Goal: Transaction & Acquisition: Purchase product/service

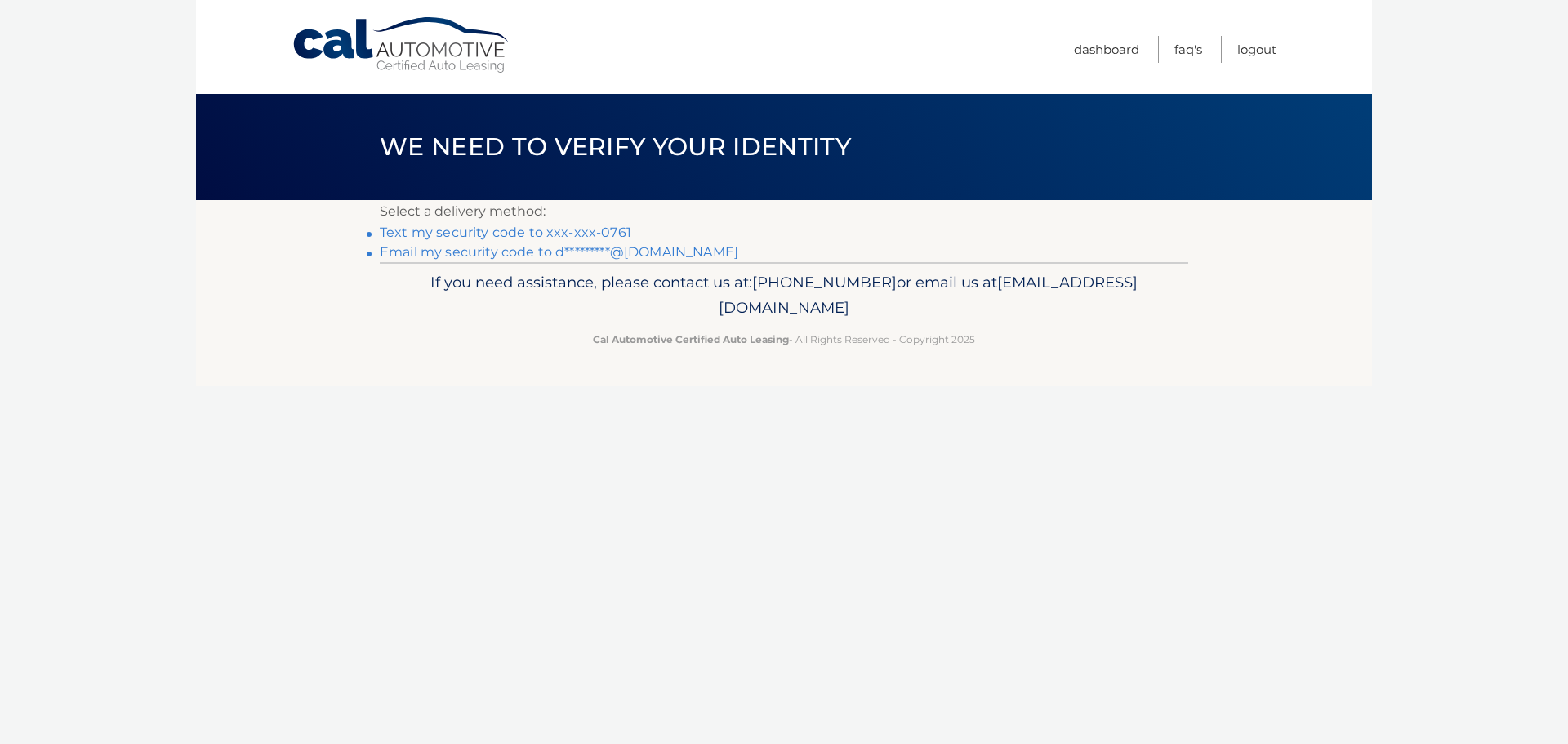
click at [507, 228] on link "Text my security code to xxx-xxx-0761" at bounding box center [505, 232] width 252 height 16
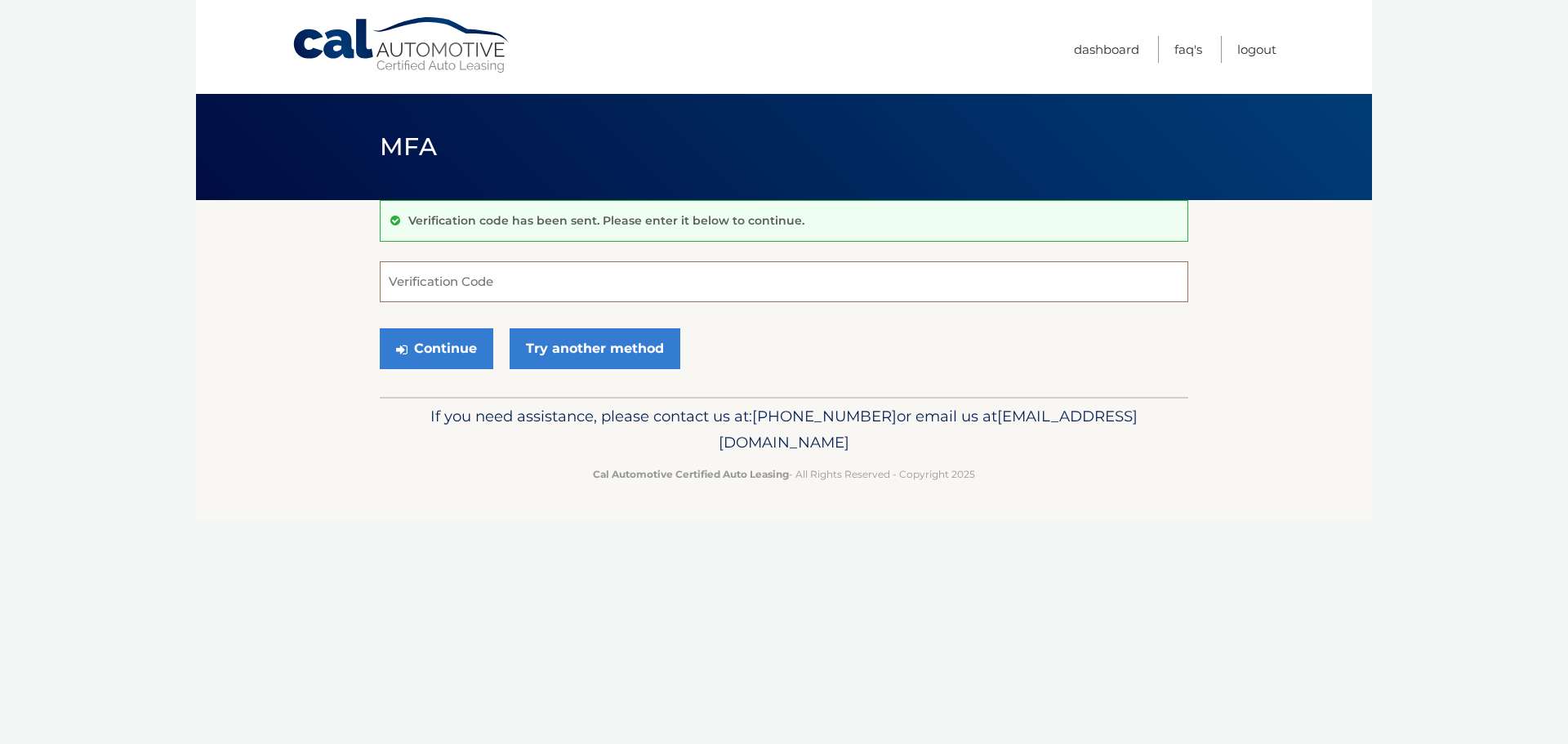
click at [493, 283] on input "Verification Code" at bounding box center [784, 282] width 808 height 41
type input "156138"
click at [464, 355] on button "Continue" at bounding box center [436, 349] width 114 height 41
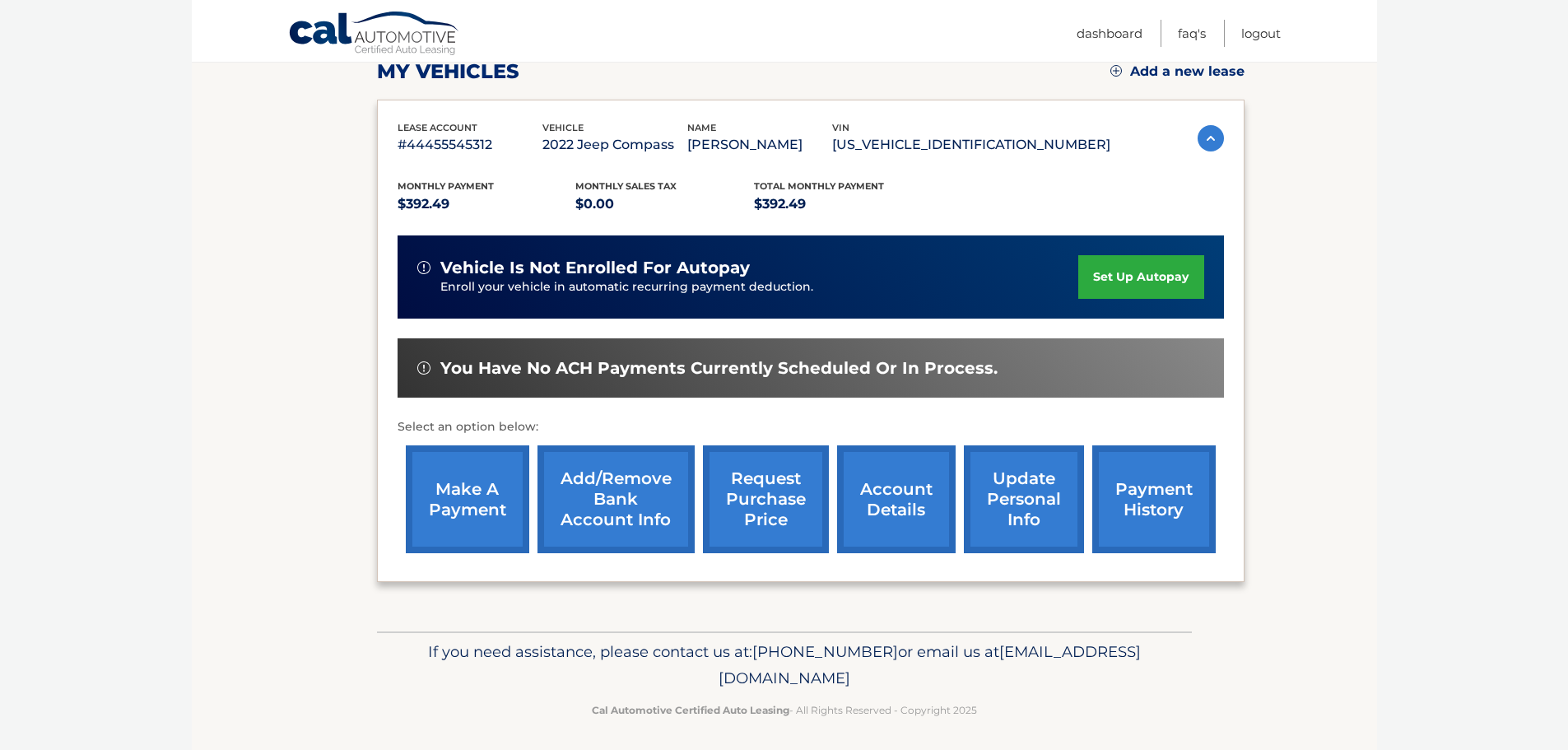
scroll to position [247, 0]
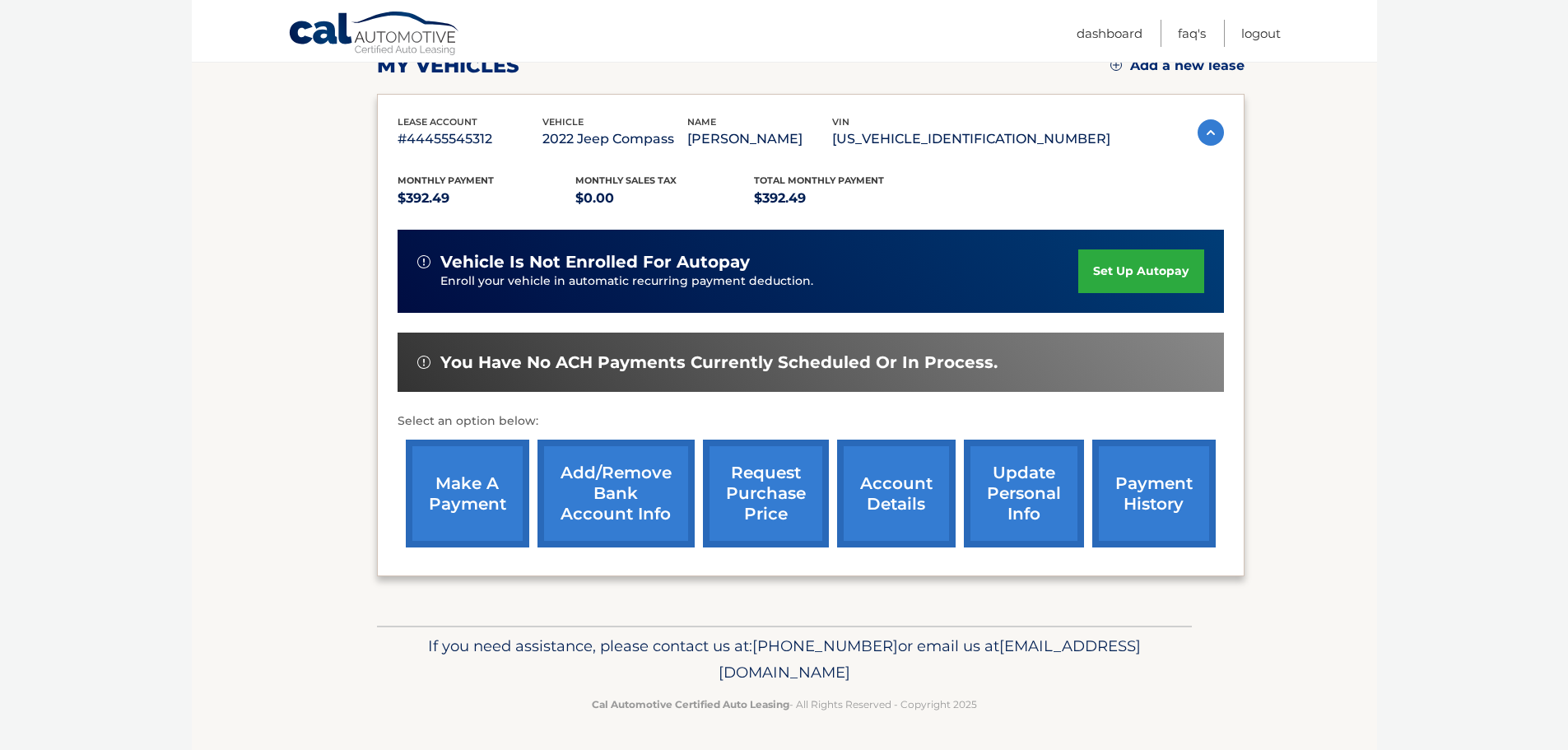
click at [450, 484] on link "make a payment" at bounding box center [467, 493] width 124 height 108
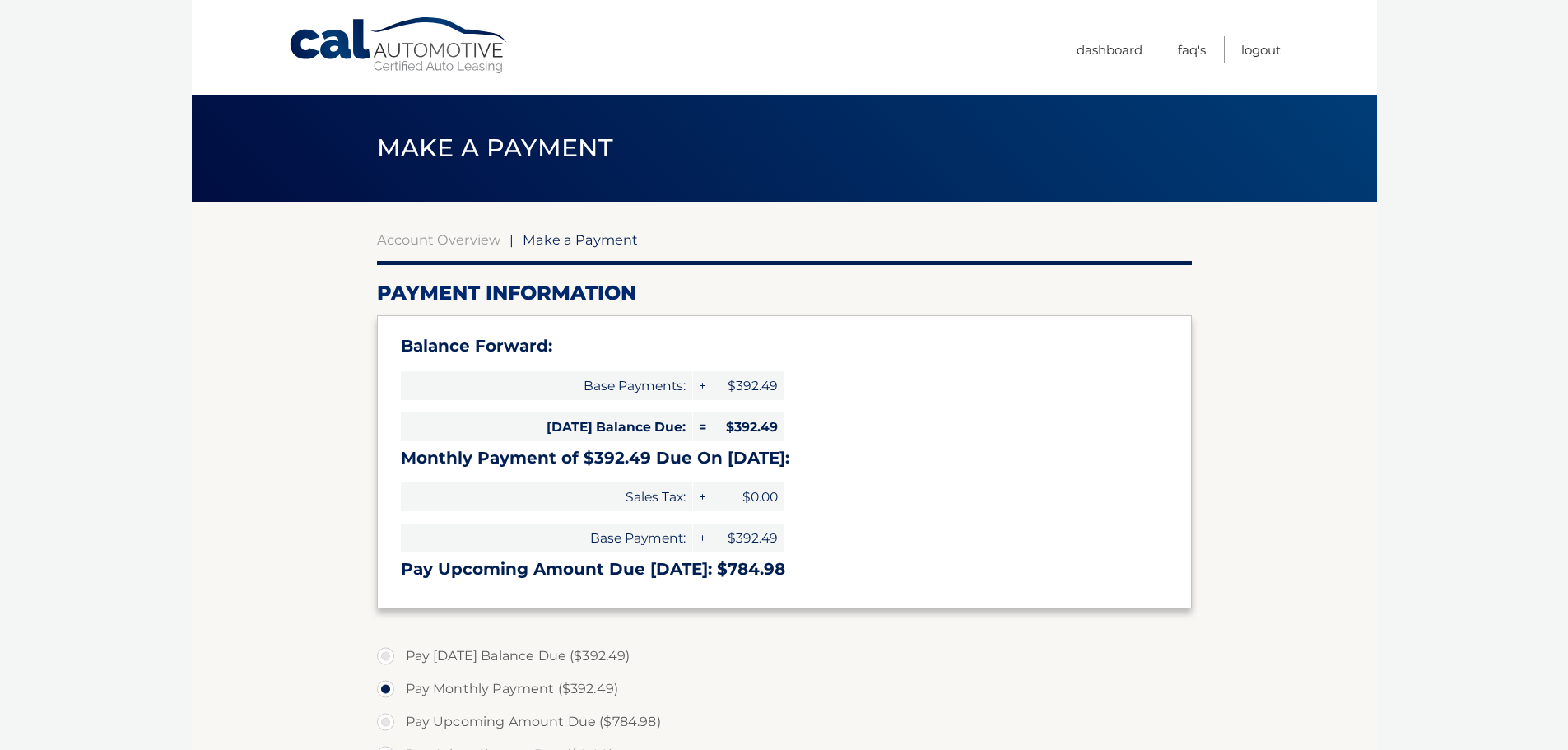
select select "ODlhN2RkNGEtMGVlZC00NGNlLWFlMTMtNmQ5YjE3OTQ3YTUy"
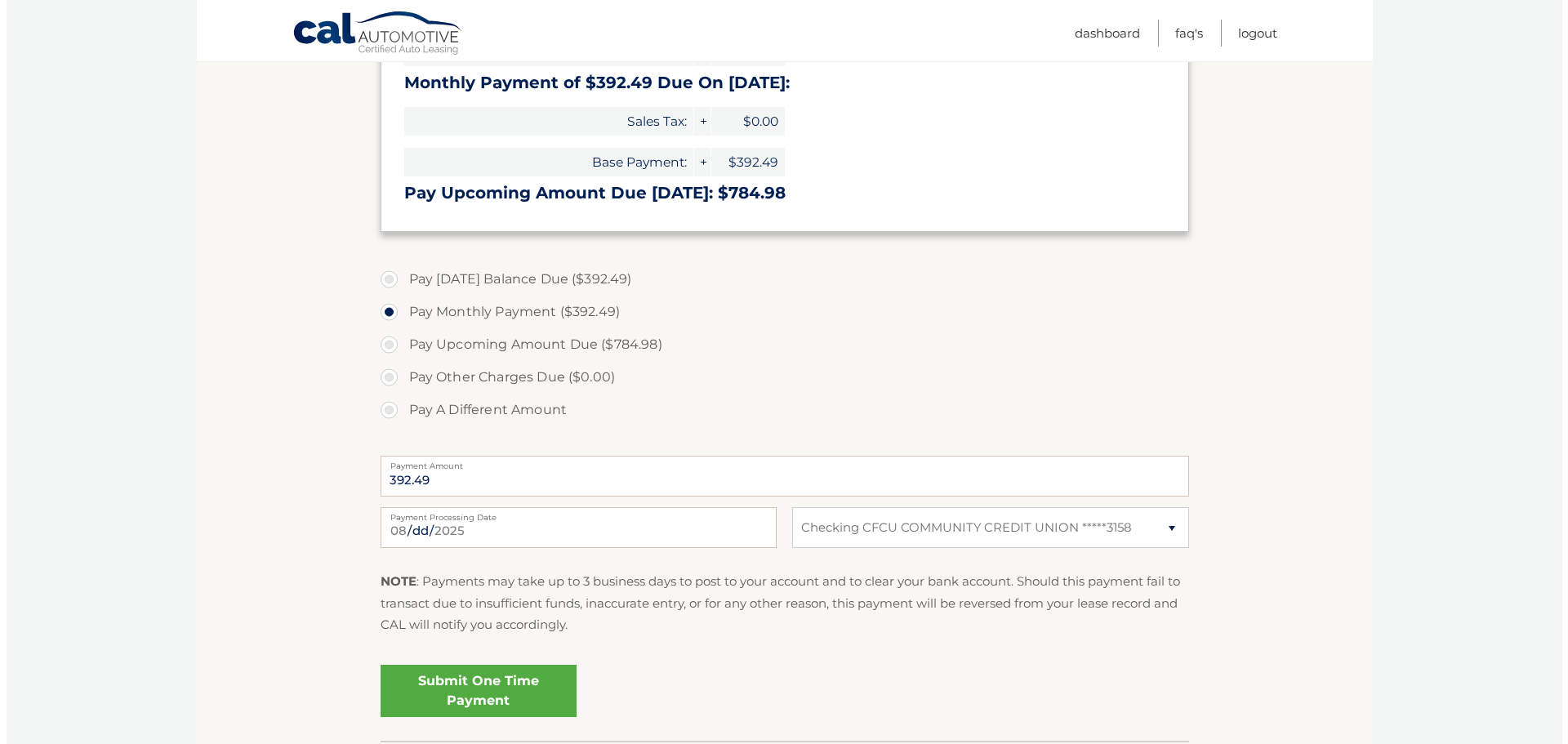
scroll to position [408, 0]
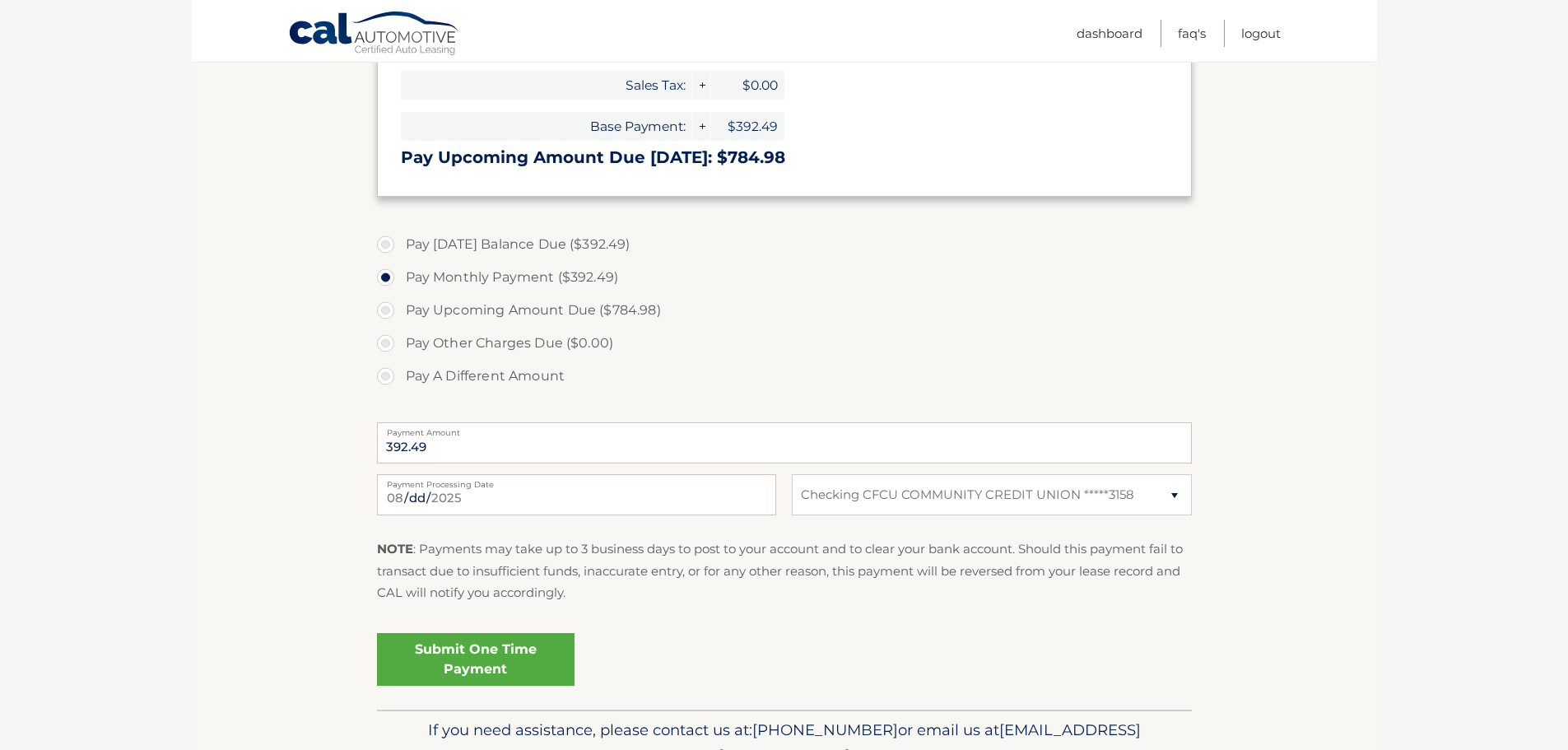
click at [487, 657] on link "Submit One Time Payment" at bounding box center [476, 659] width 197 height 53
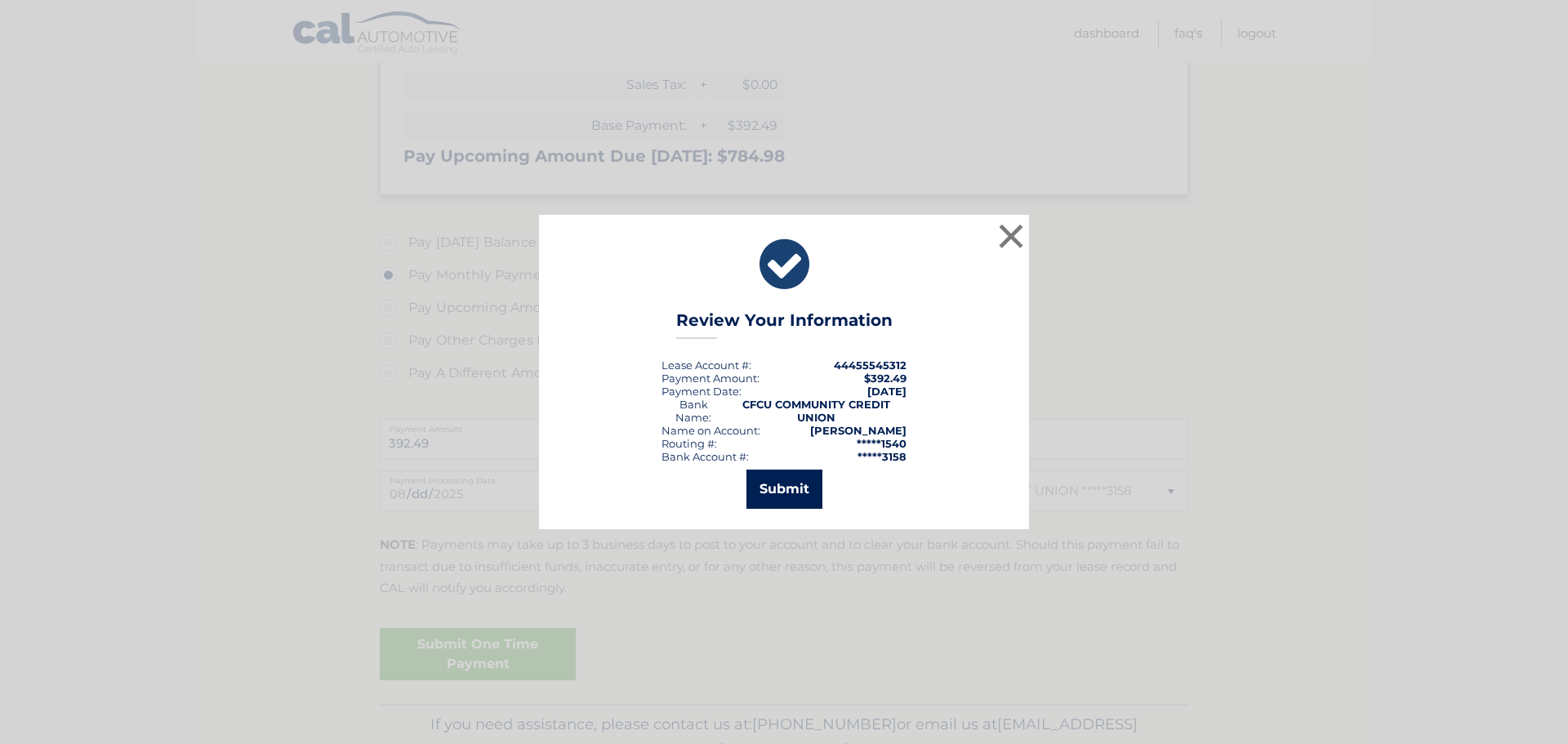
click at [761, 488] on button "Submit" at bounding box center [784, 489] width 76 height 39
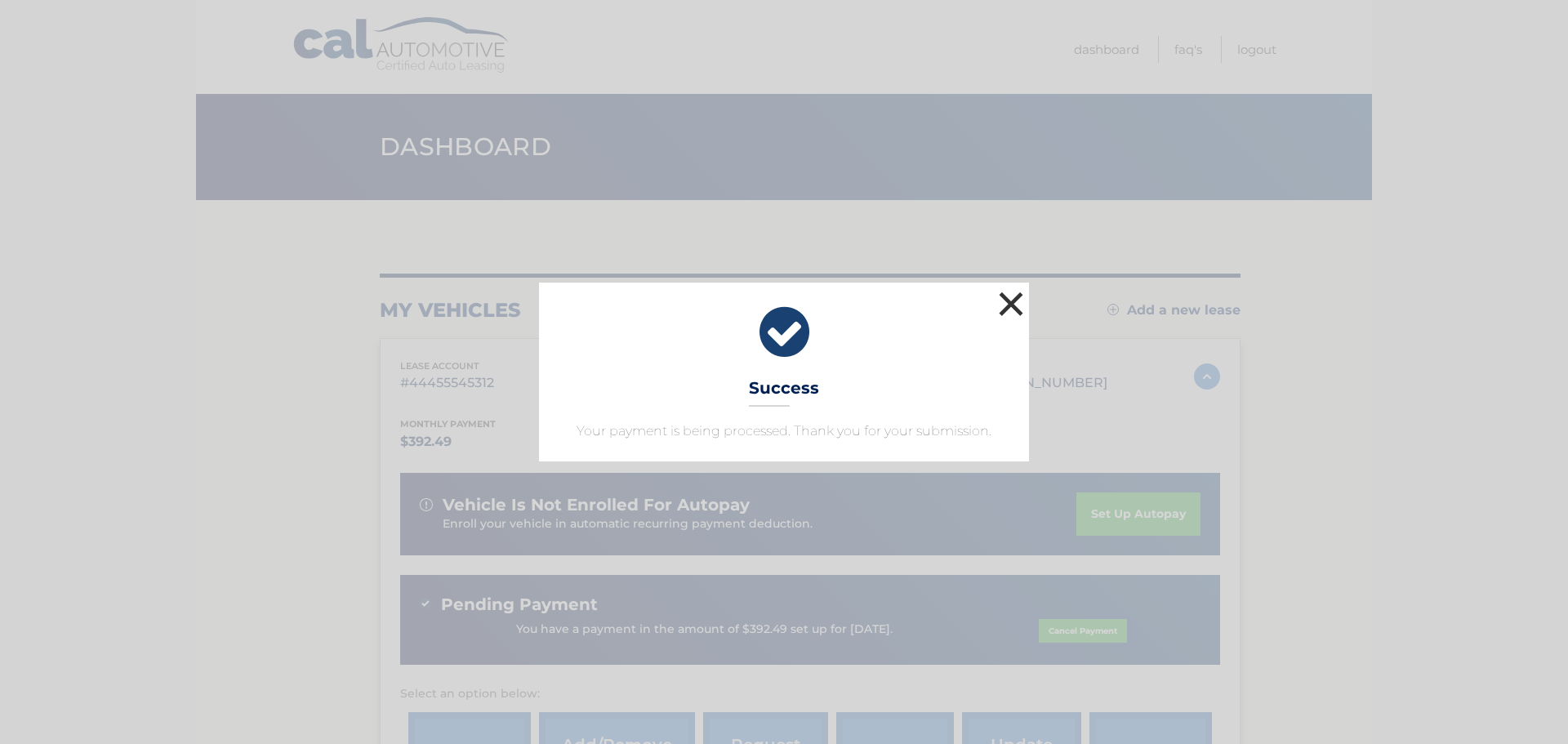
click at [1017, 307] on button "×" at bounding box center [1011, 303] width 32 height 32
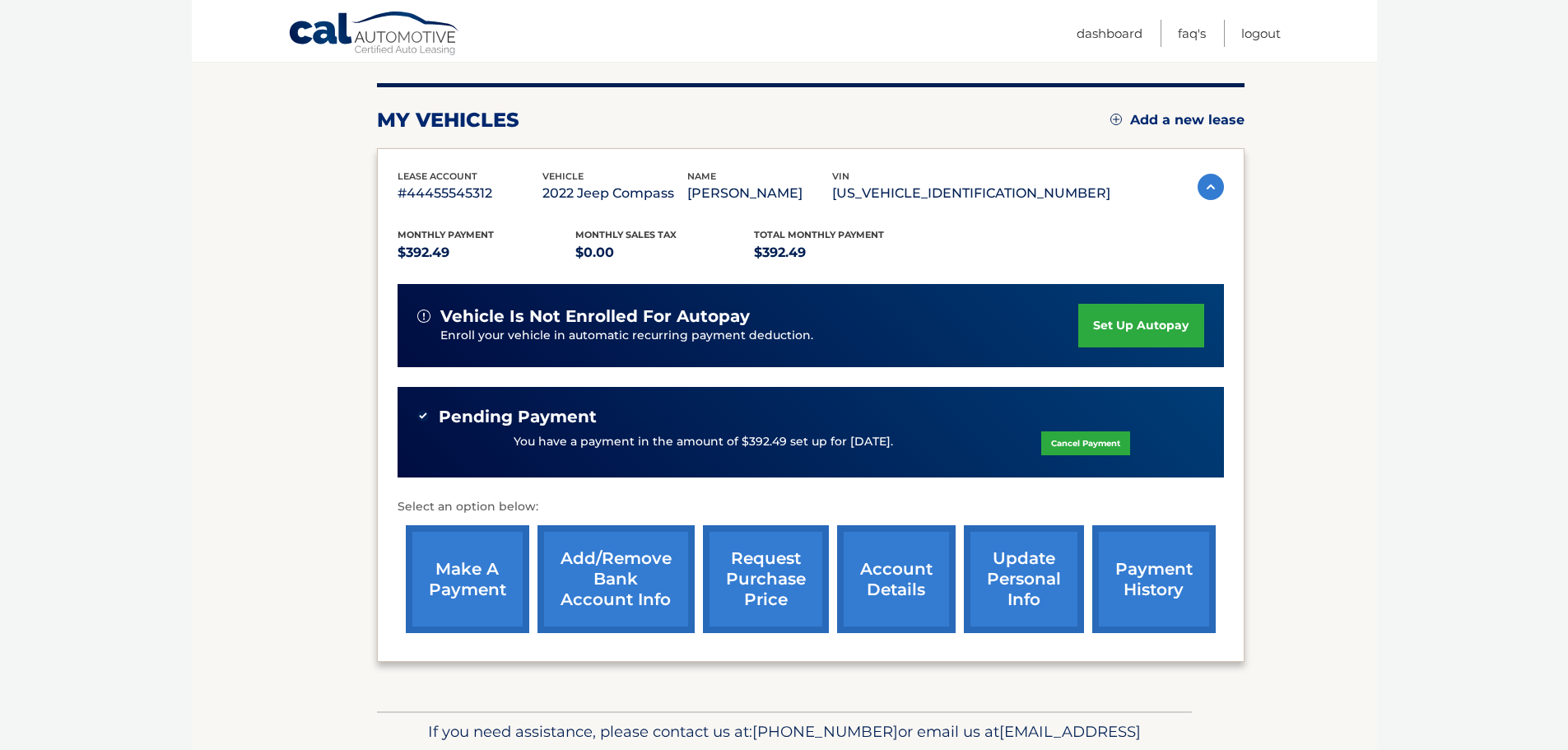
scroll to position [279, 0]
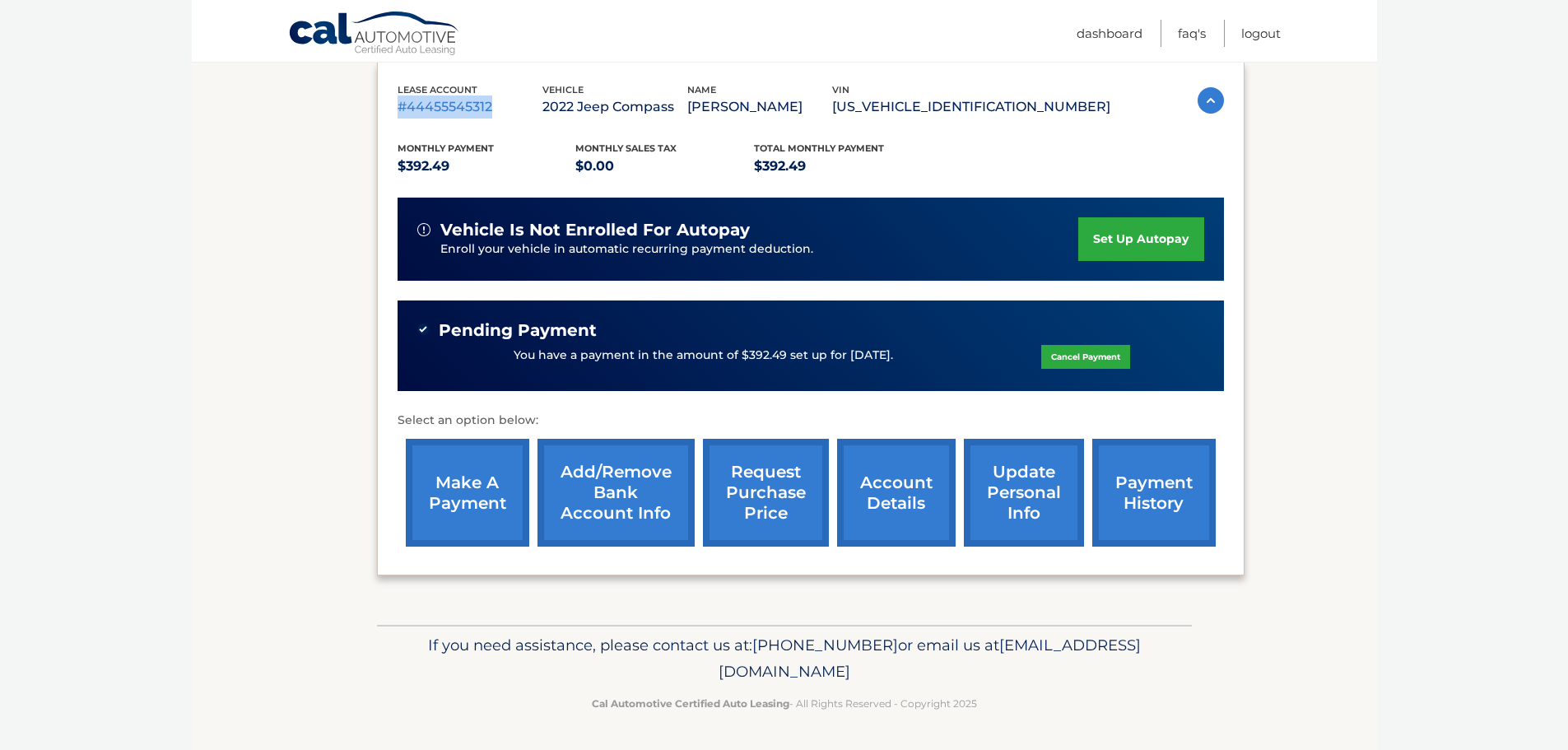
drag, startPoint x: 493, startPoint y: 101, endPoint x: 396, endPoint y: 97, distance: 97.1
click at [397, 97] on p "#44455545312" at bounding box center [470, 107] width 145 height 23
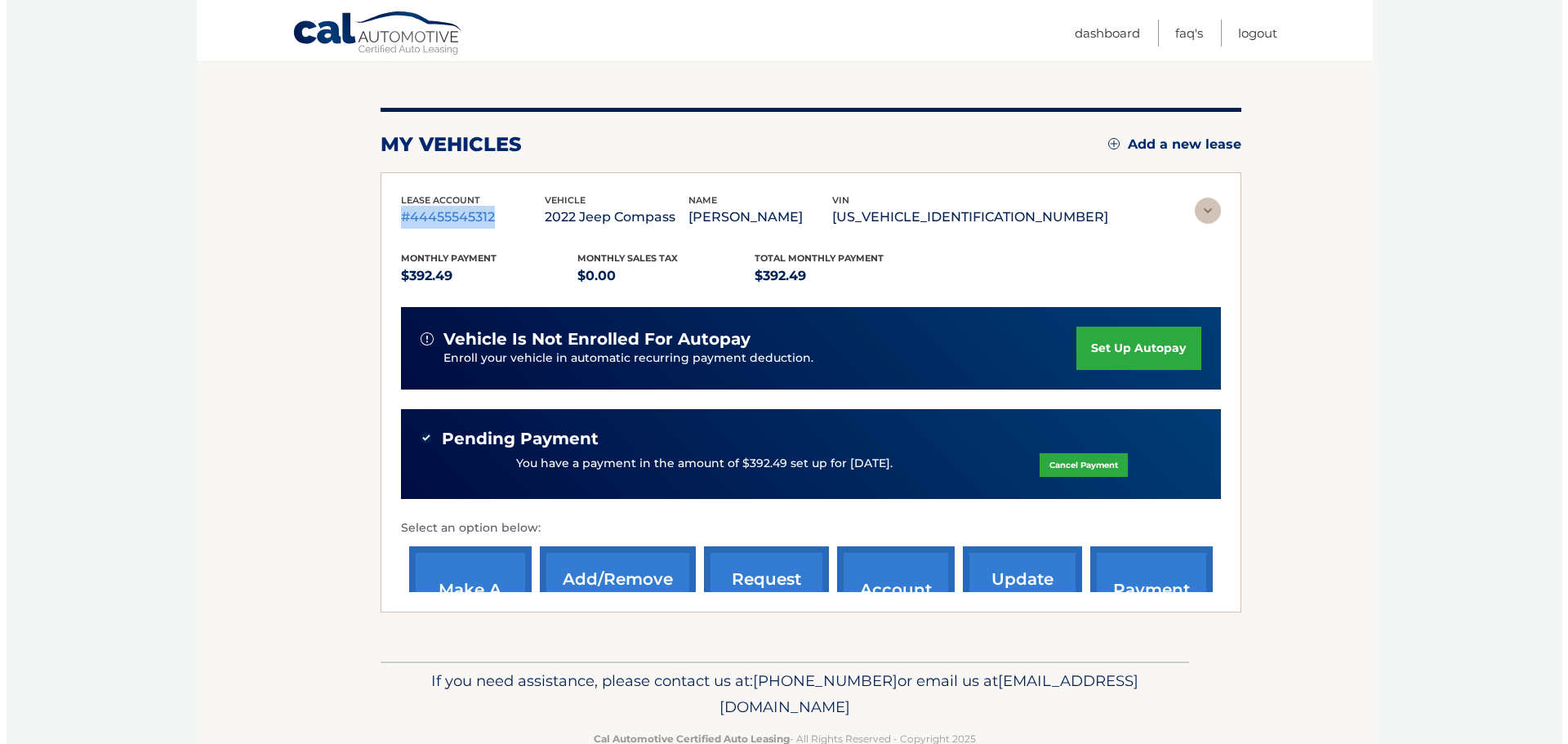
scroll to position [0, 0]
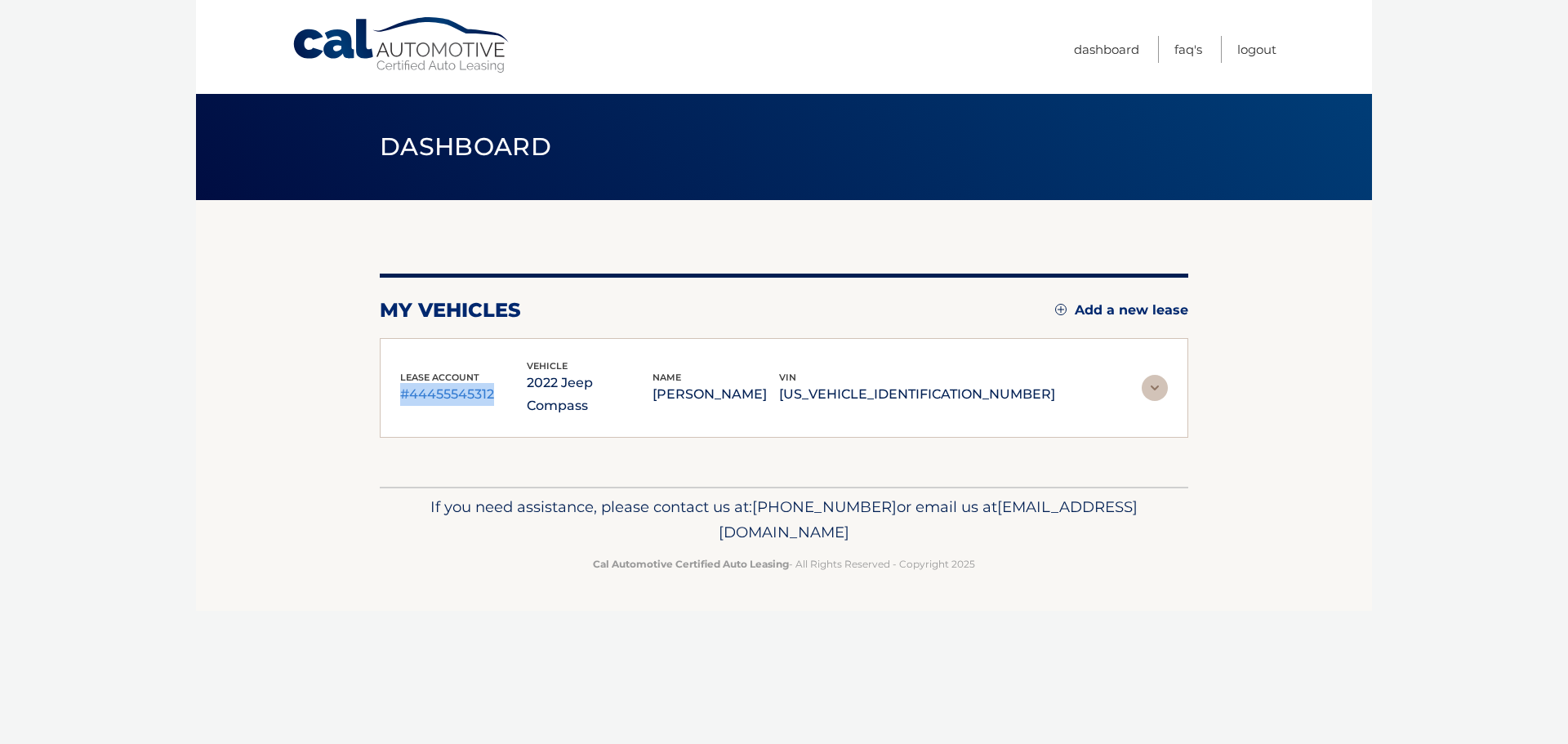
copy p "#44455545312"
